Goal: Information Seeking & Learning: Learn about a topic

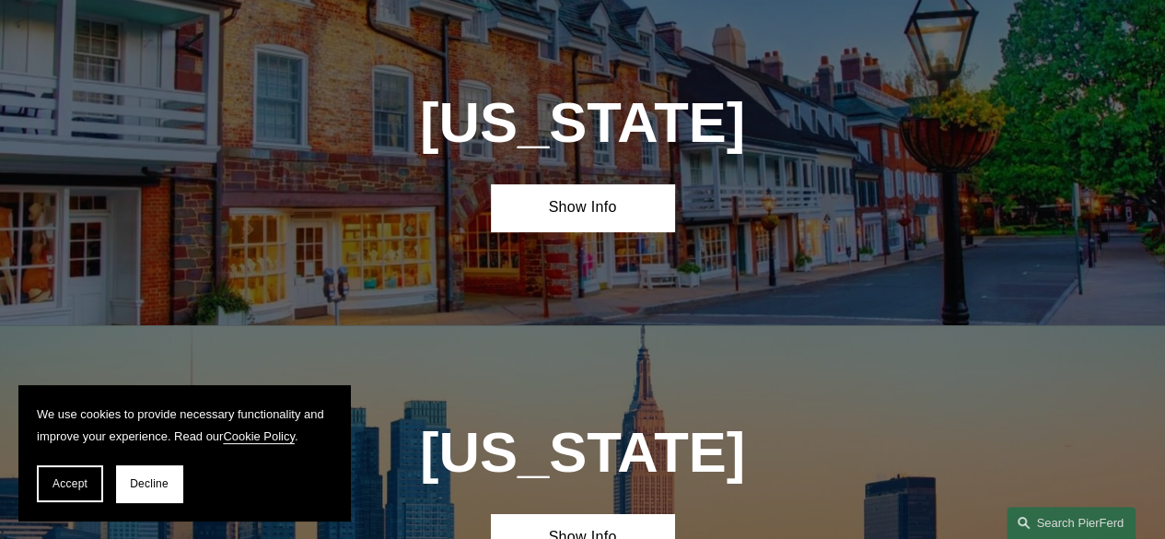
scroll to position [3968, 0]
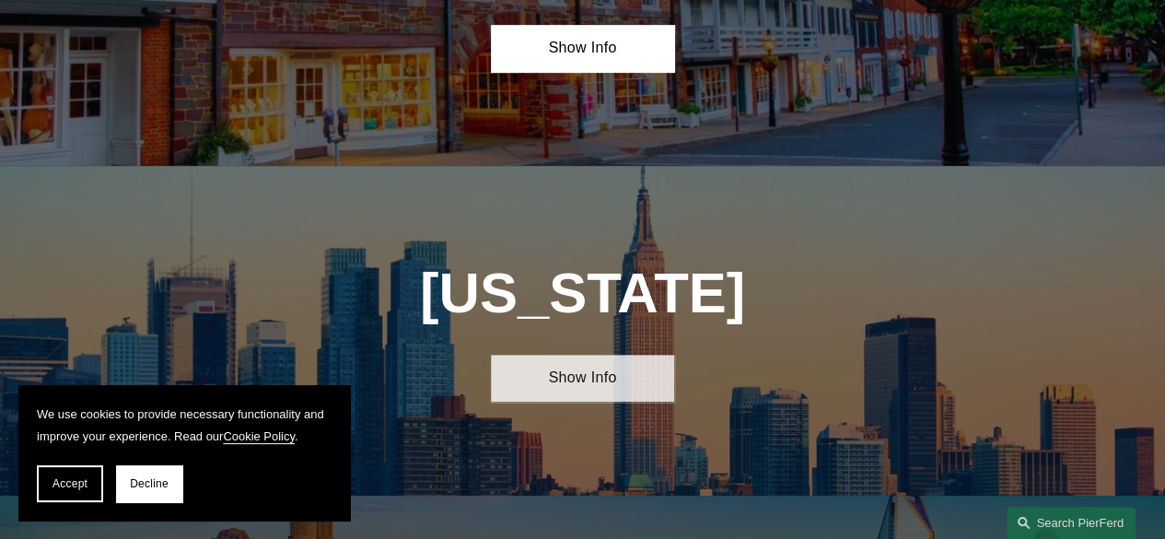
click at [523, 354] on link "Show Info" at bounding box center [582, 377] width 182 height 47
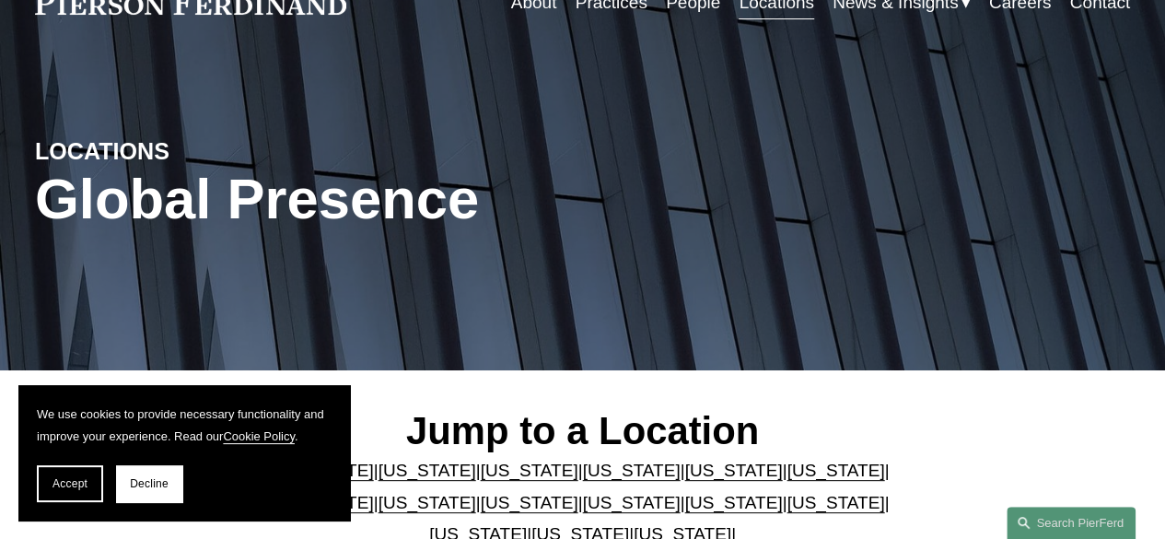
scroll to position [0, 0]
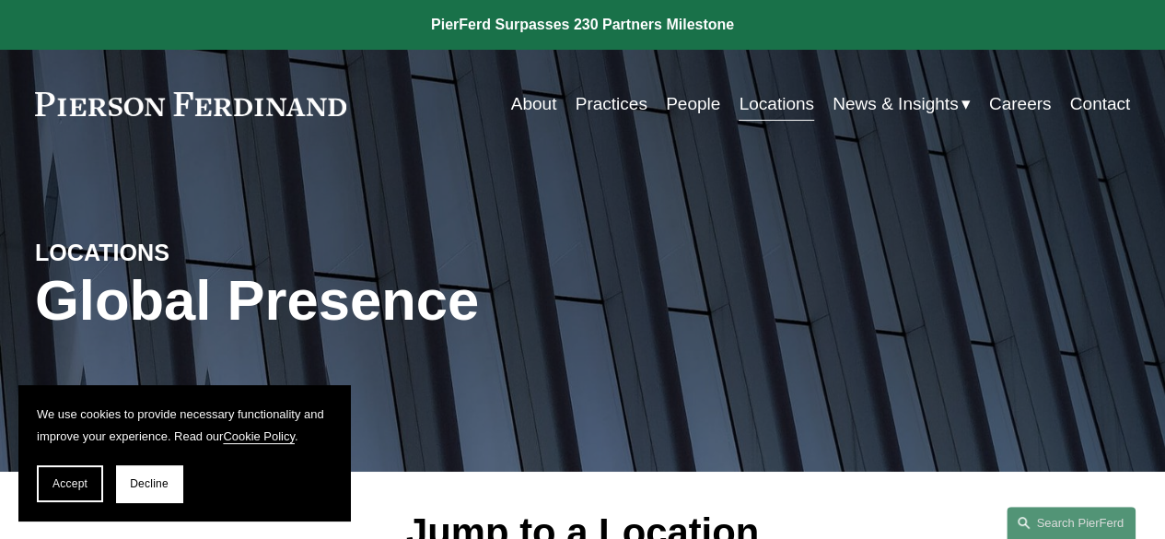
click at [673, 108] on link "People" at bounding box center [693, 104] width 54 height 35
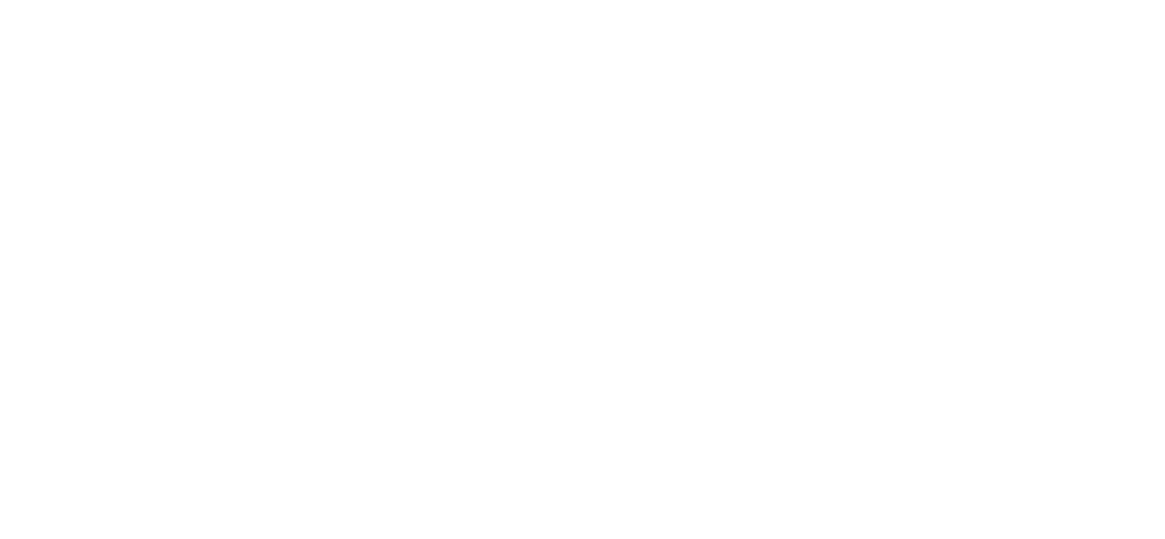
click at [0, 0] on html at bounding box center [0, 0] width 0 height 0
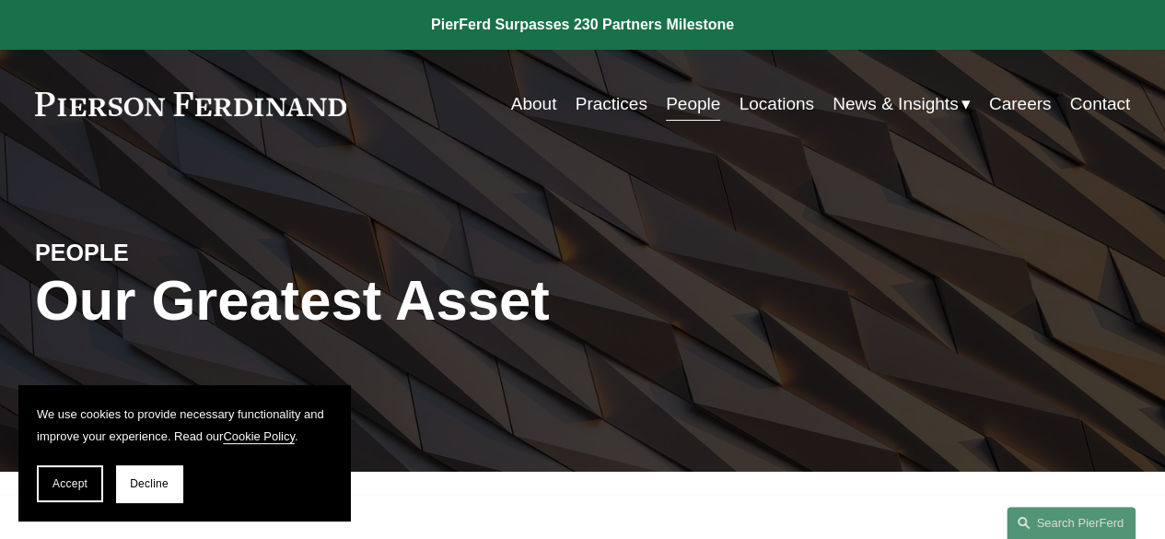
scroll to position [368, 0]
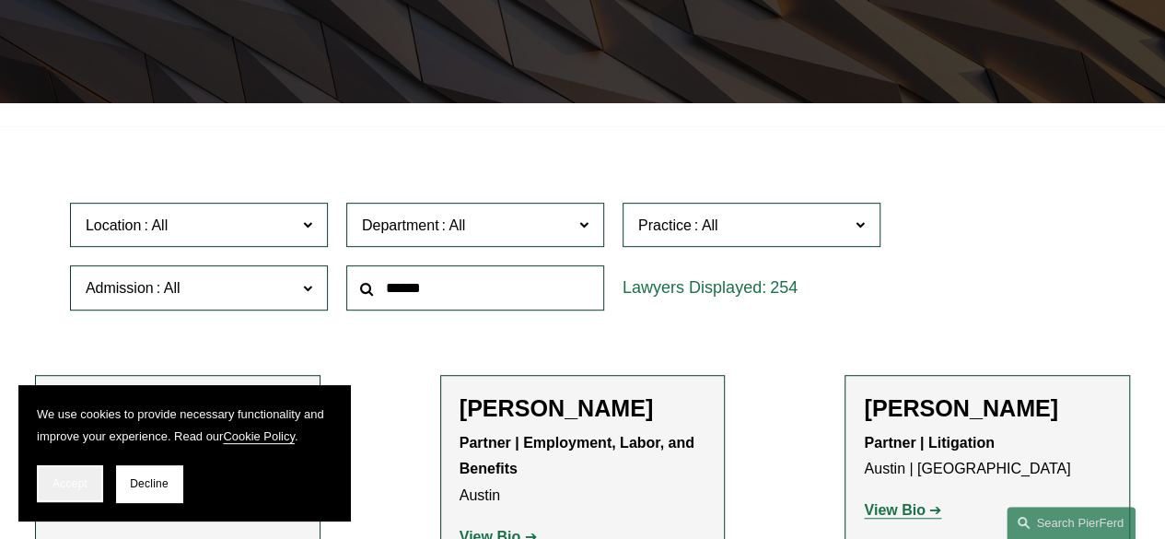
click at [85, 481] on span "Accept" at bounding box center [69, 483] width 35 height 13
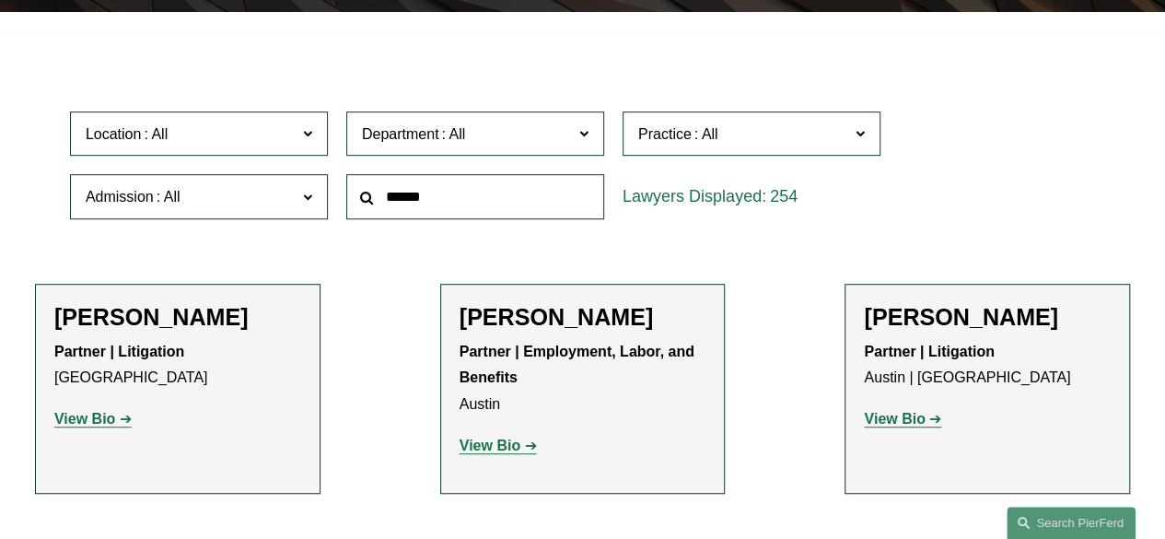
scroll to position [460, 0]
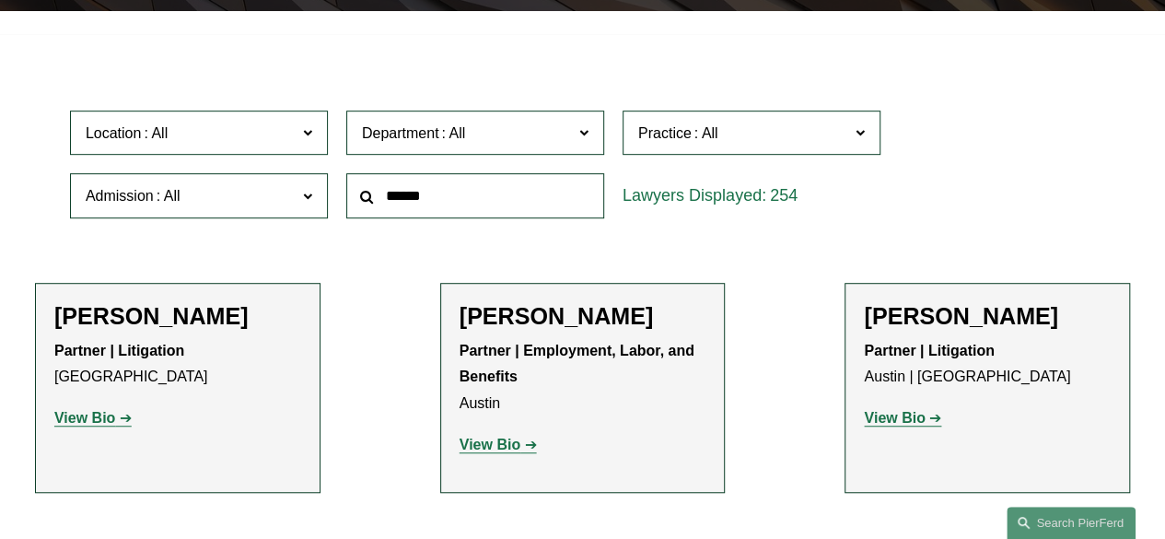
click at [725, 202] on div "254" at bounding box center [751, 195] width 258 height 45
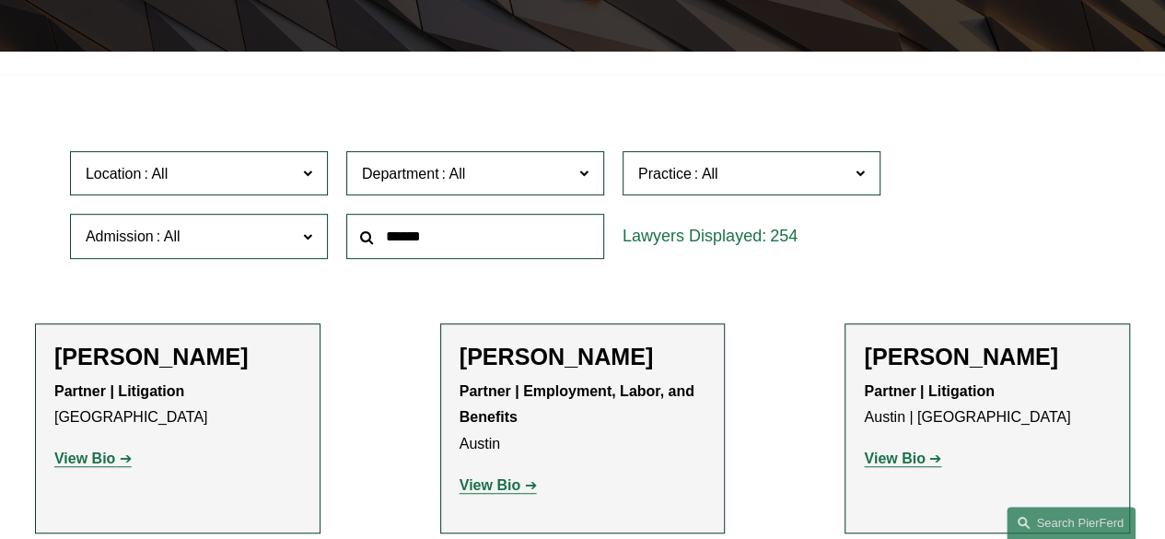
scroll to position [368, 0]
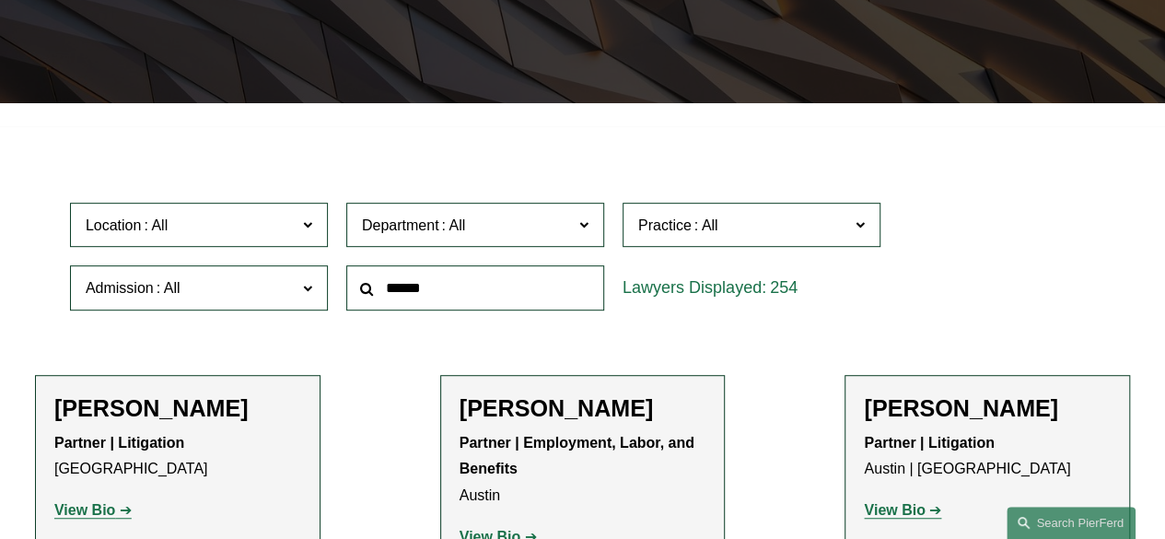
click at [323, 230] on label "Location" at bounding box center [199, 225] width 258 height 45
click at [0, 0] on link "New York" at bounding box center [0, 0] width 0 height 0
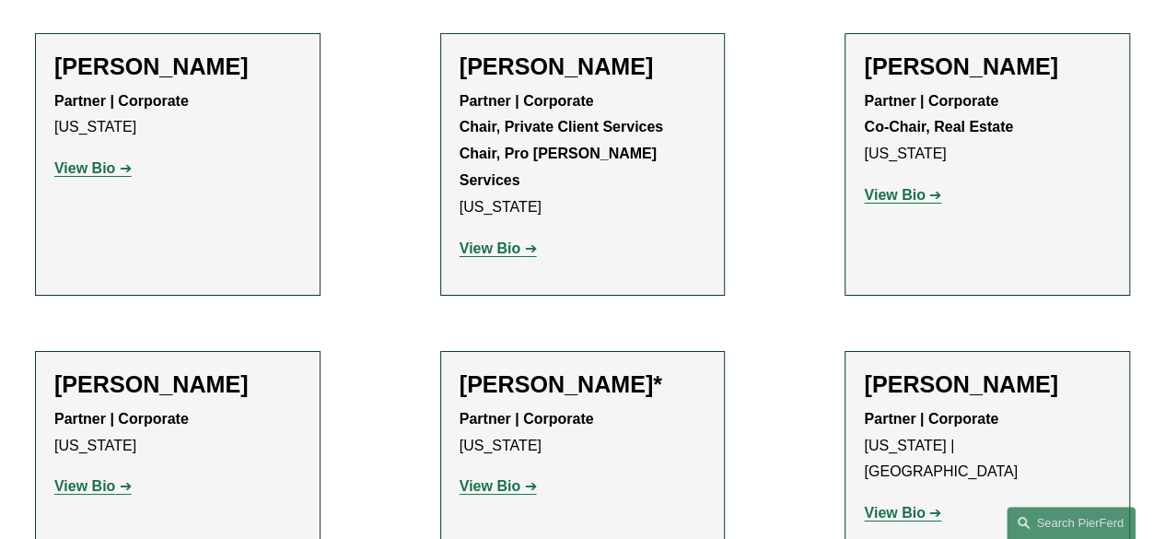
scroll to position [6813, 0]
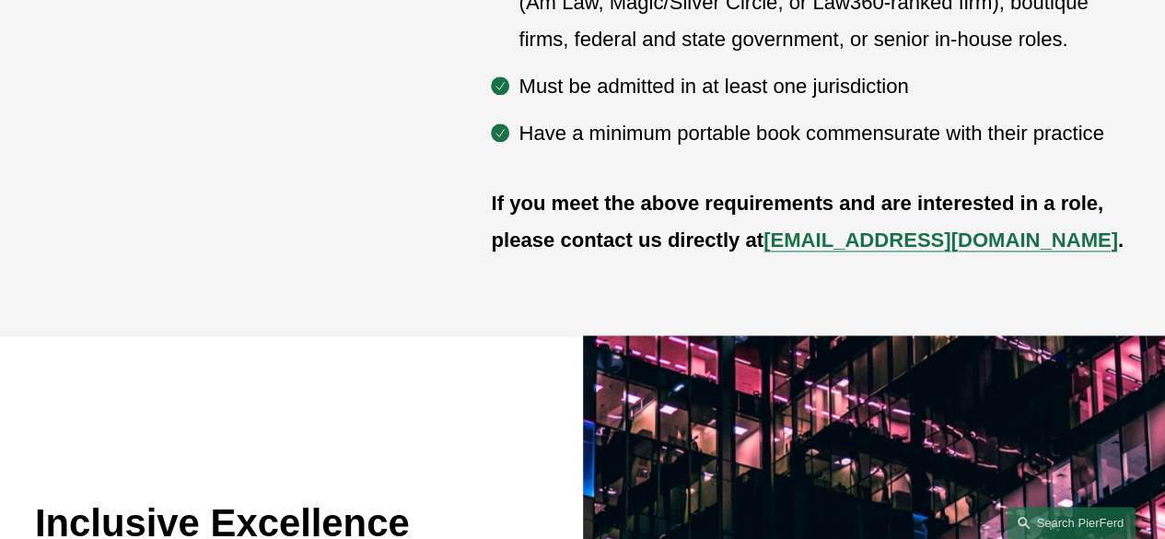
scroll to position [921, 0]
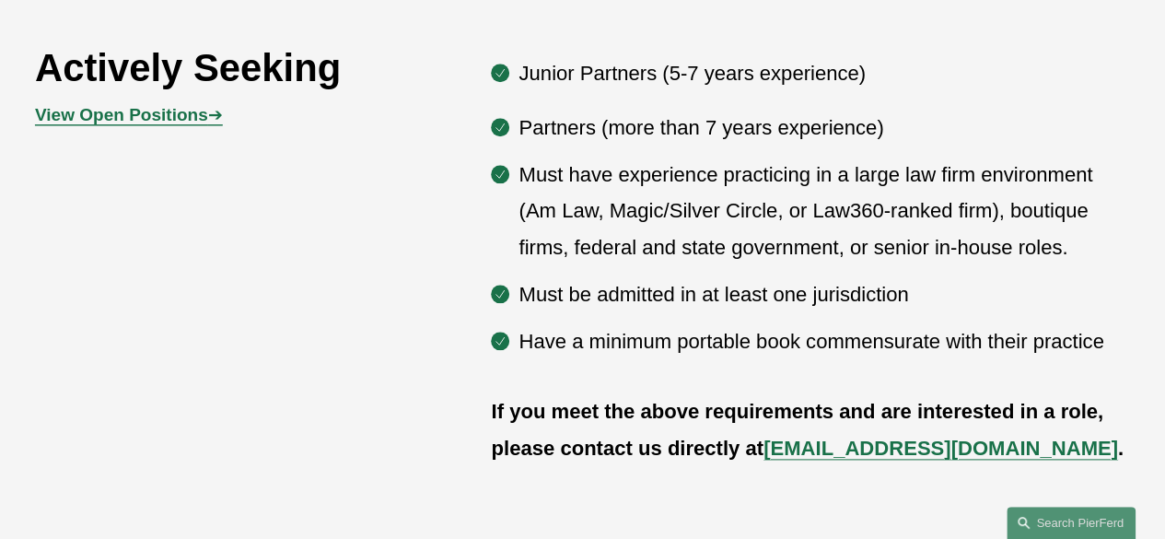
click at [185, 131] on p "View Open Positions ➔" at bounding box center [171, 114] width 273 height 31
click at [189, 124] on strong "View Open Positions" at bounding box center [121, 114] width 173 height 19
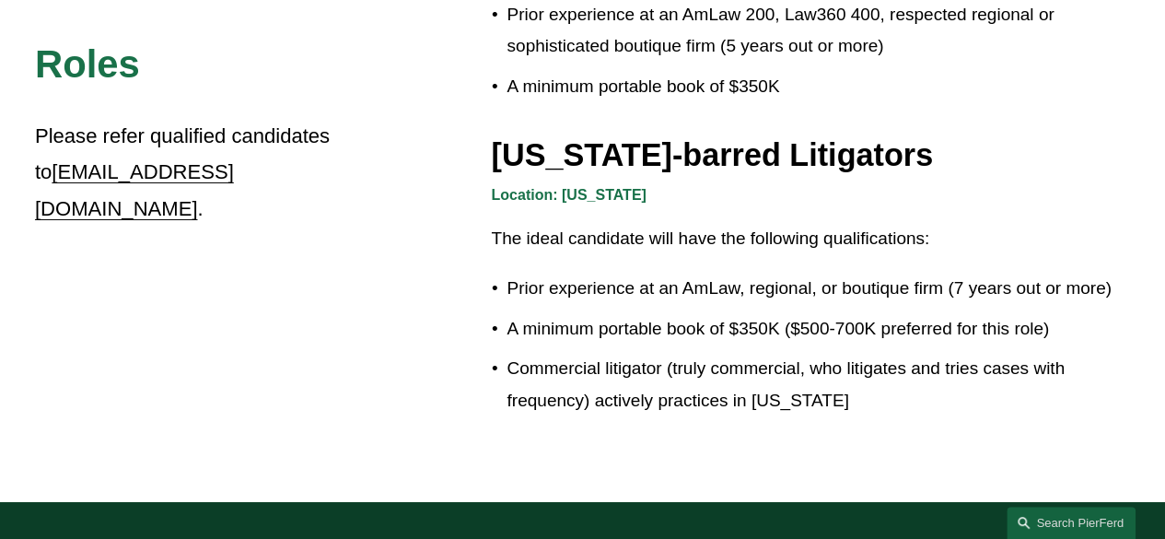
scroll to position [3064, 0]
